Goal: Information Seeking & Learning: Learn about a topic

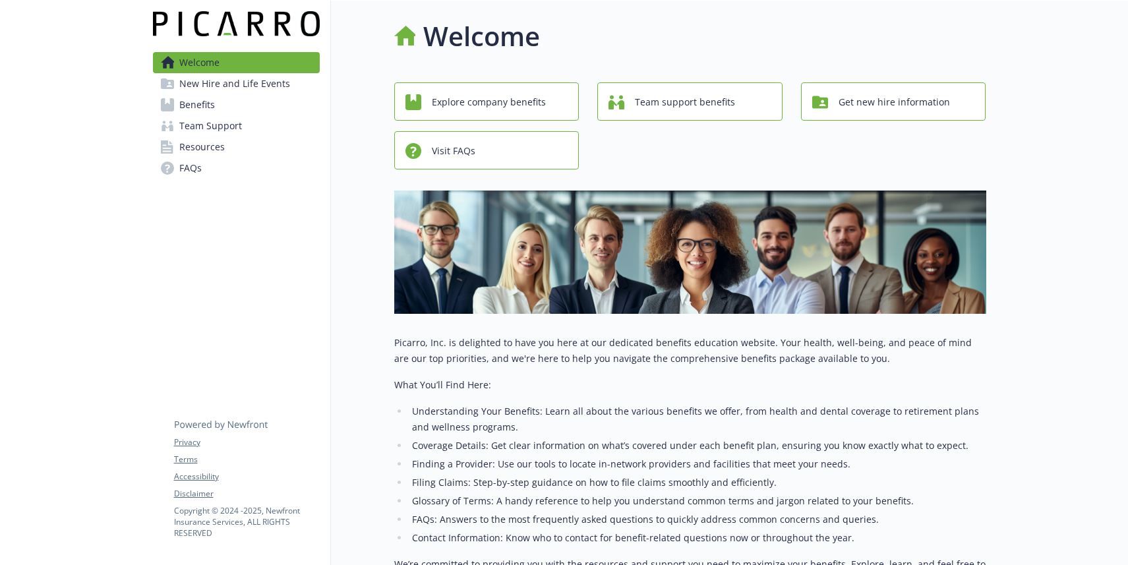
click at [531, 109] on span "Explore company benefits" at bounding box center [489, 102] width 114 height 25
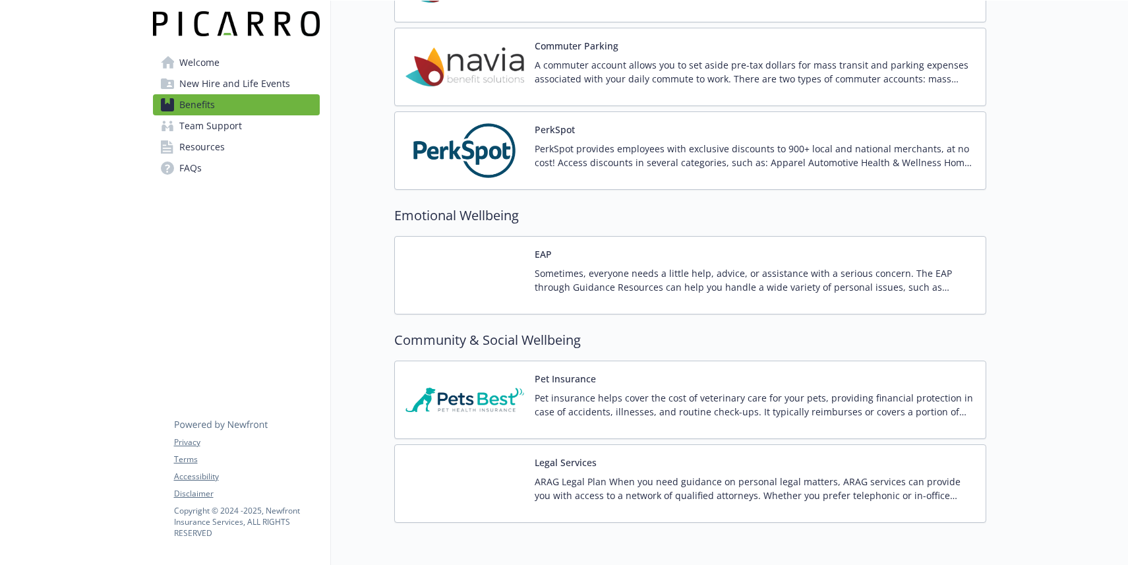
scroll to position [2310, 0]
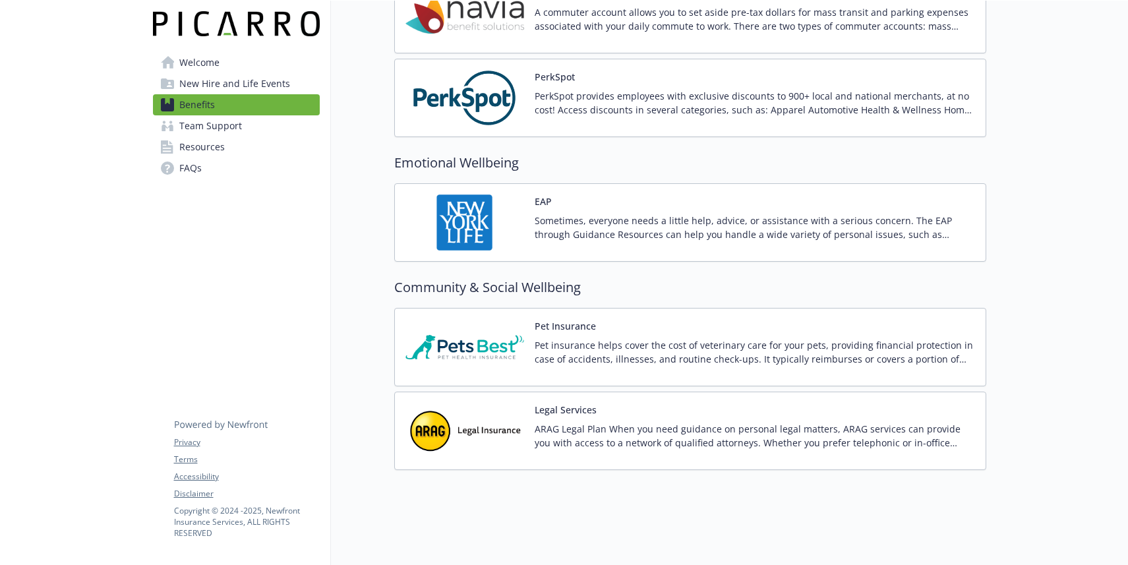
click at [210, 150] on span "Resources" at bounding box center [201, 146] width 45 height 21
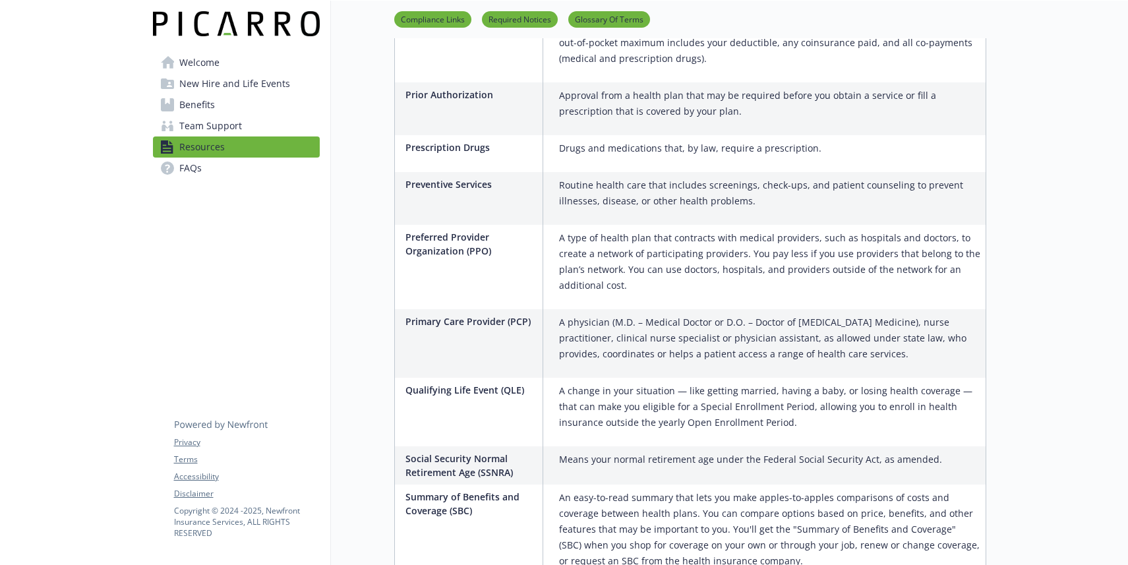
scroll to position [2391, 0]
